Goal: Task Accomplishment & Management: Use online tool/utility

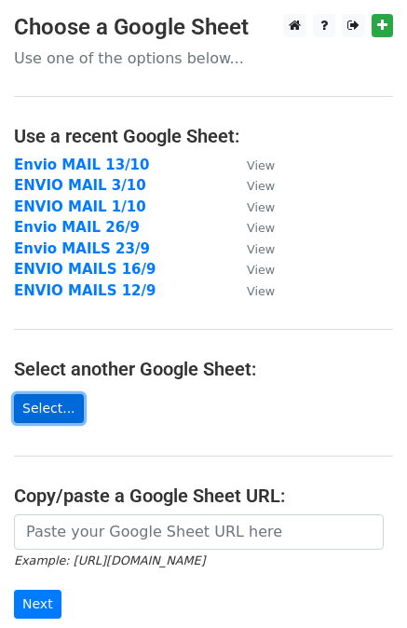
click at [31, 403] on link "Select..." at bounding box center [49, 408] width 70 height 29
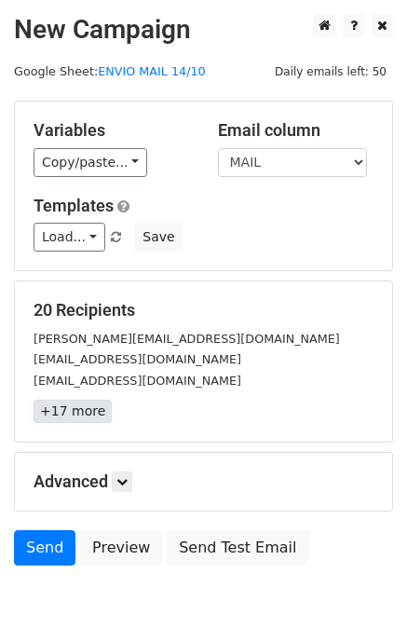
click at [62, 403] on link "+17 more" at bounding box center [73, 411] width 78 height 23
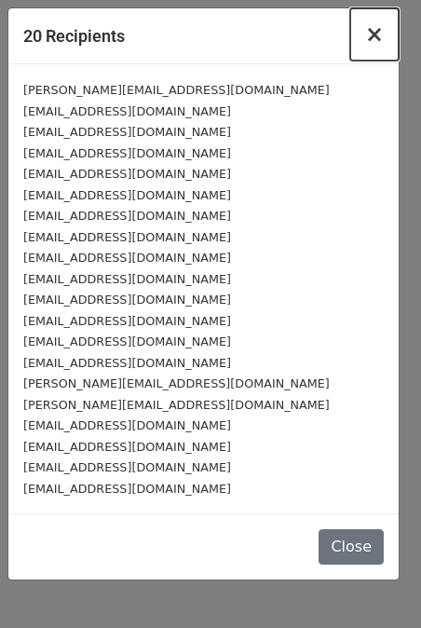
click at [376, 37] on span "×" at bounding box center [374, 34] width 19 height 26
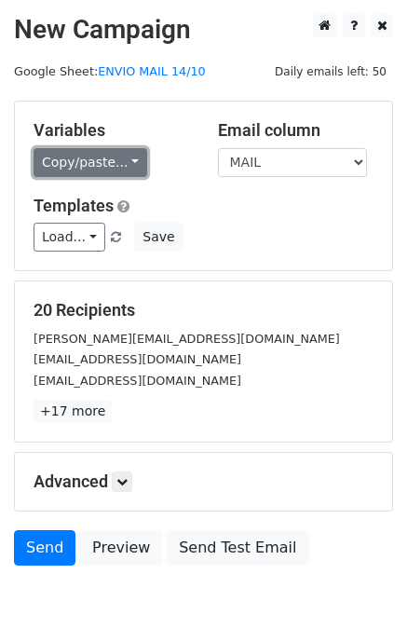
click at [124, 161] on link "Copy/paste..." at bounding box center [91, 162] width 114 height 29
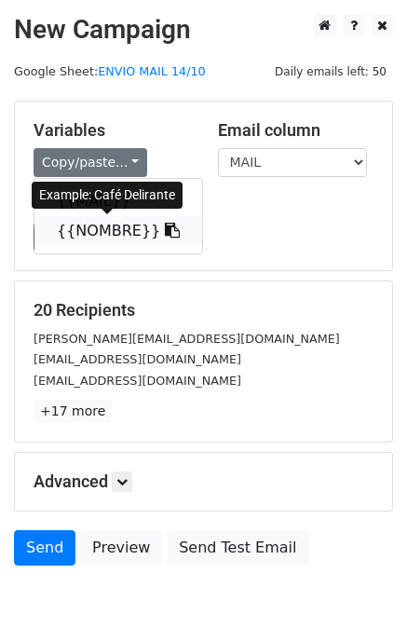
click at [93, 221] on link "{{NOMBRE}}" at bounding box center [118, 231] width 168 height 30
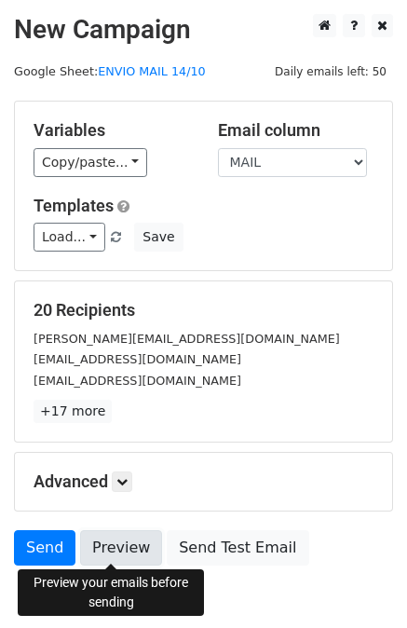
click at [123, 549] on link "Preview" at bounding box center [121, 547] width 82 height 35
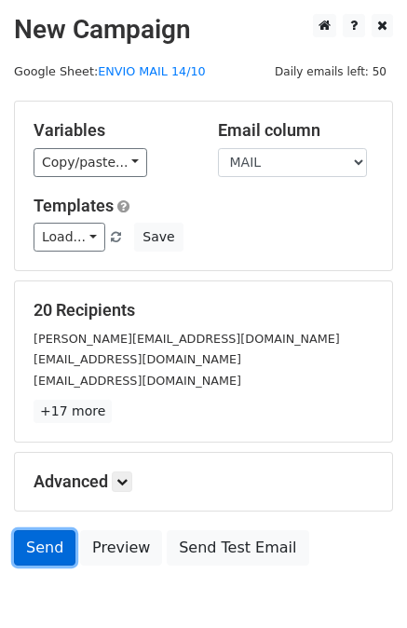
click at [56, 545] on link "Send" at bounding box center [44, 547] width 61 height 35
